Goal: Use online tool/utility: Utilize a website feature to perform a specific function

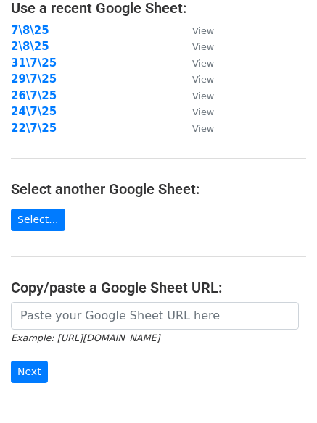
scroll to position [241, 0]
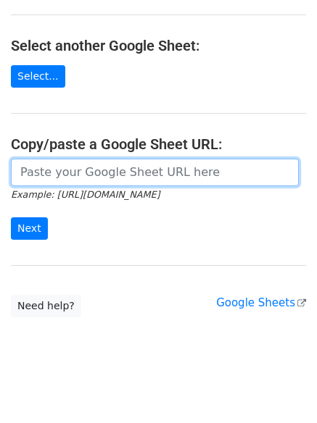
drag, startPoint x: 78, startPoint y: 171, endPoint x: 71, endPoint y: 180, distance: 10.9
click at [78, 171] on input "url" at bounding box center [155, 173] width 288 height 28
paste input "[URL][DOMAIN_NAME]"
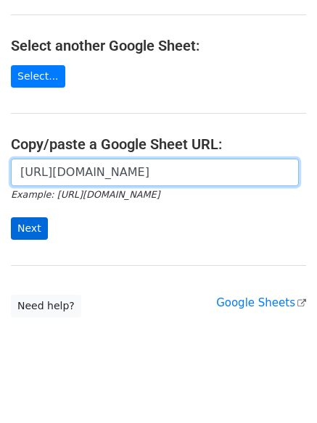
scroll to position [0, 305]
type input "[URL][DOMAIN_NAME]"
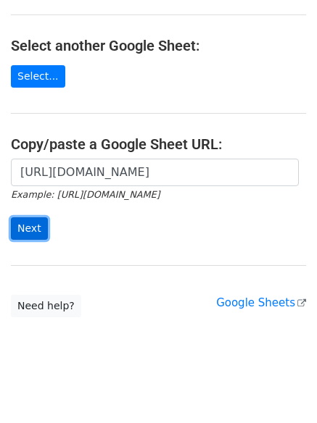
click at [13, 229] on input "Next" at bounding box center [29, 229] width 37 height 22
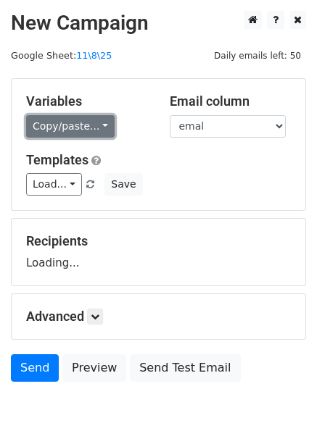
click at [82, 130] on link "Copy/paste..." at bounding box center [70, 126] width 88 height 22
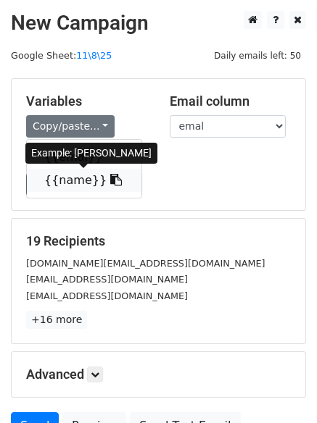
click at [85, 183] on link "{{name}}" at bounding box center [84, 180] width 115 height 23
